Goal: Transaction & Acquisition: Purchase product/service

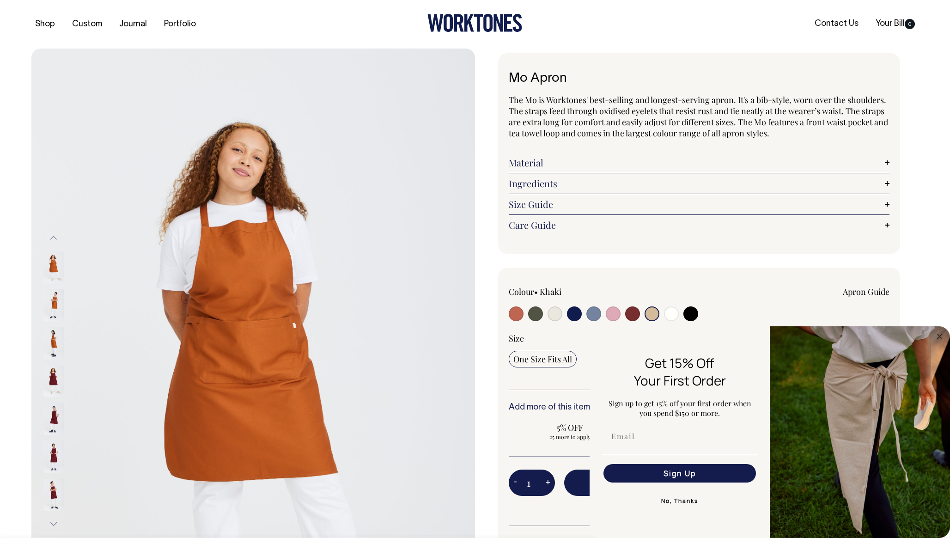
click at [550, 314] on input "radio" at bounding box center [554, 313] width 15 height 15
radio input "true"
select select "Natural"
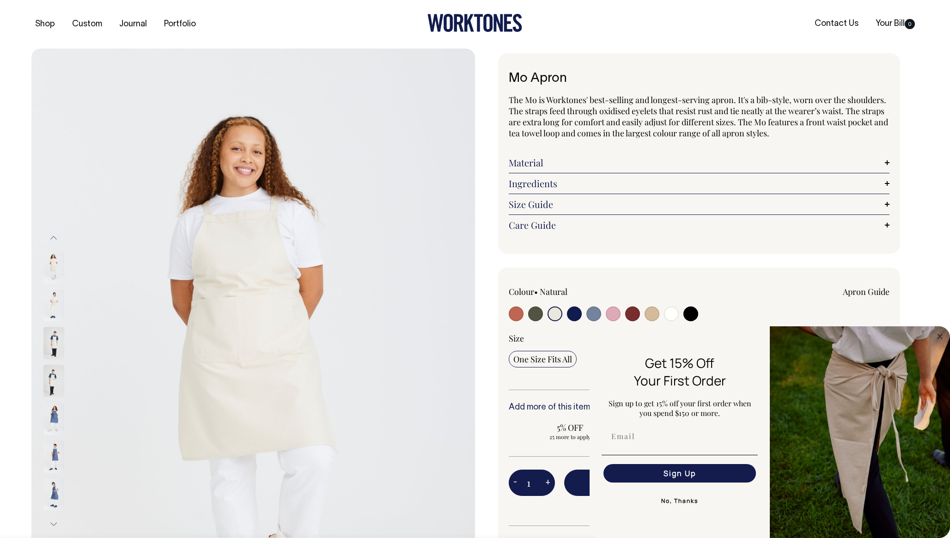
click at [666, 316] on input "radio" at bounding box center [671, 313] width 15 height 15
radio input "true"
select select "Off-White"
